Goal: Navigation & Orientation: Understand site structure

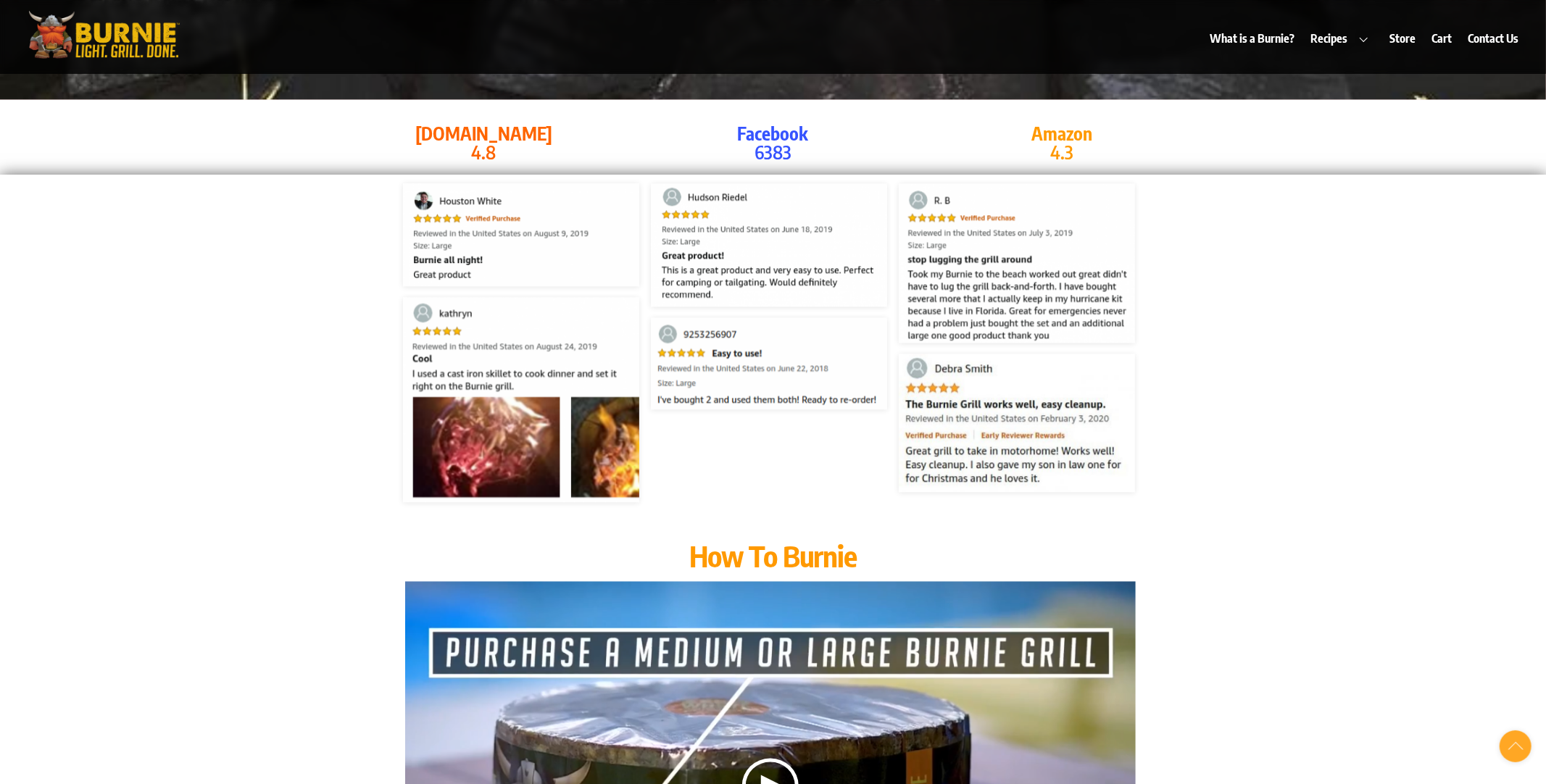
scroll to position [2947, 0]
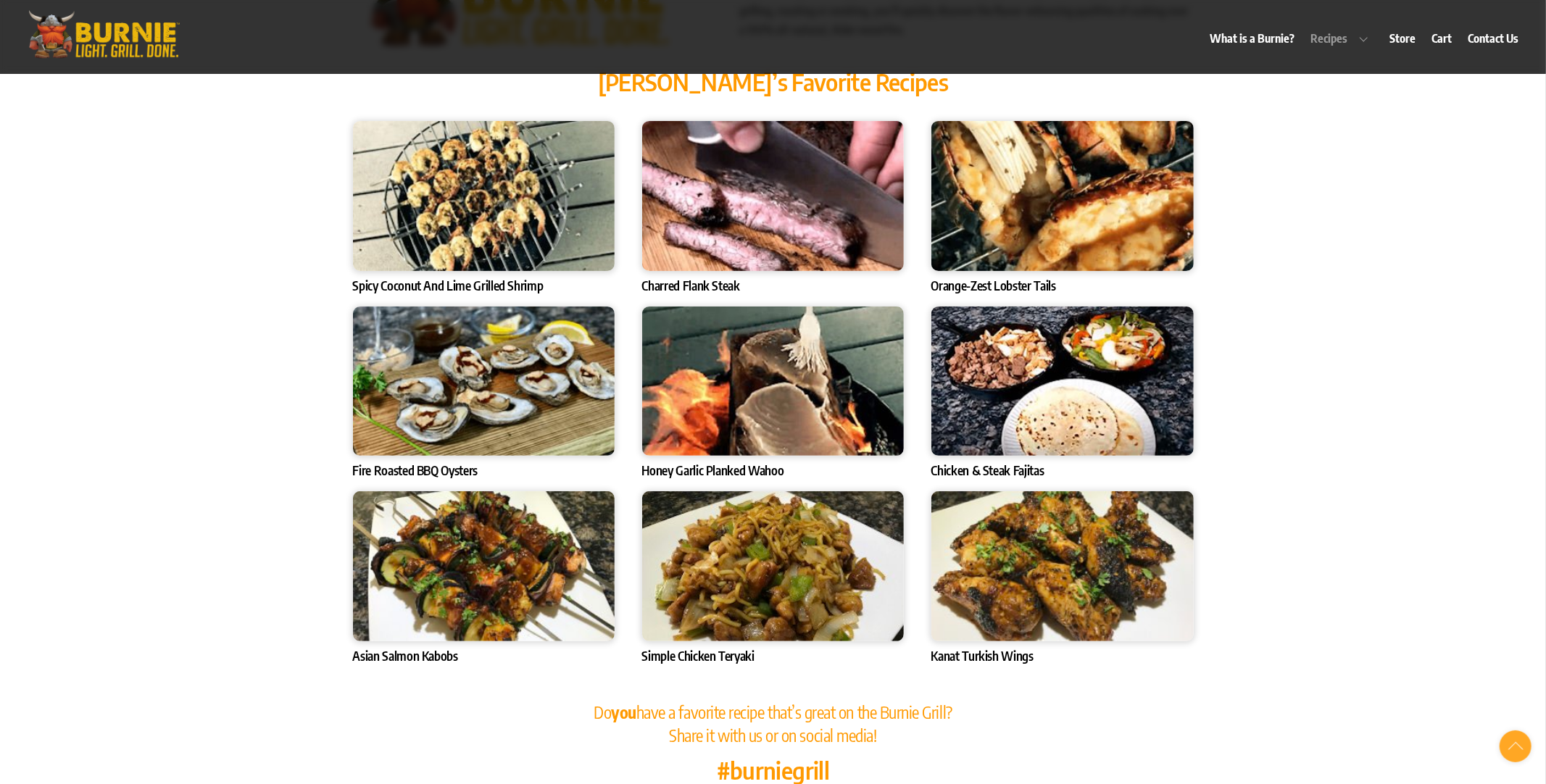
scroll to position [4820, 0]
